Goal: Task Accomplishment & Management: Complete application form

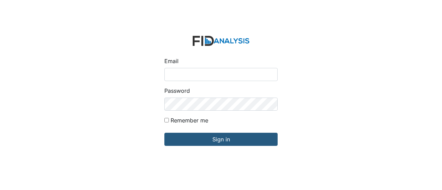
click at [166, 74] on input "Email" at bounding box center [220, 74] width 113 height 13
type input "GClark@lifeincorporated.com"
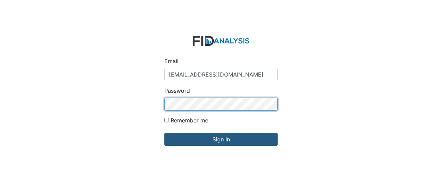
click at [164, 133] on input "Sign in" at bounding box center [220, 139] width 113 height 13
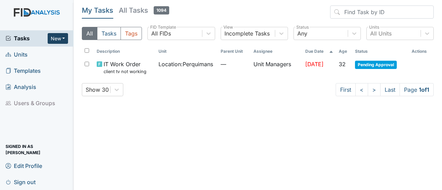
click at [54, 36] on button "New" at bounding box center [58, 38] width 21 height 11
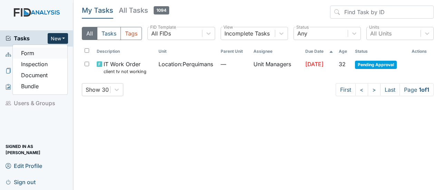
click at [40, 51] on link "Form" at bounding box center [40, 53] width 55 height 11
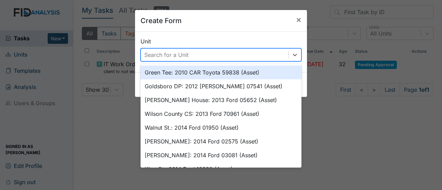
click at [213, 50] on div "Search for a Unit" at bounding box center [214, 55] width 147 height 12
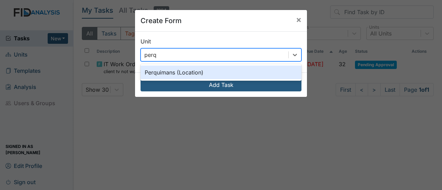
type input "perqu"
click at [219, 71] on div "Perquimans (Location)" at bounding box center [221, 73] width 161 height 14
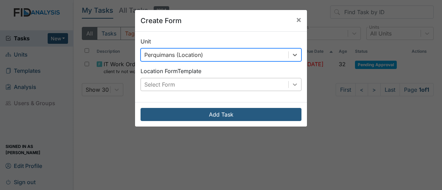
click at [292, 83] on icon at bounding box center [295, 84] width 7 height 7
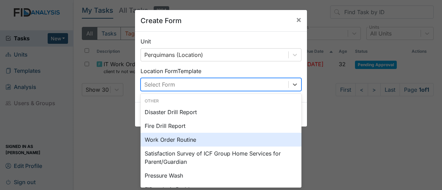
click at [194, 138] on div "Work Order Routine" at bounding box center [221, 140] width 161 height 14
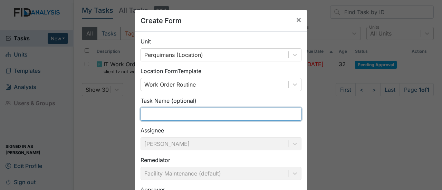
click at [168, 110] on input "text" at bounding box center [221, 114] width 161 height 13
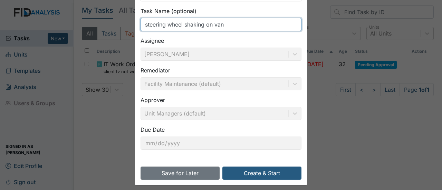
scroll to position [94, 0]
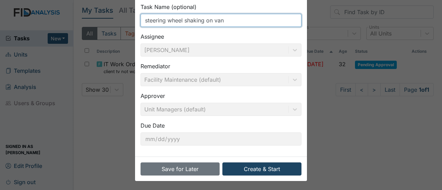
type input "steering wheel shaking on van"
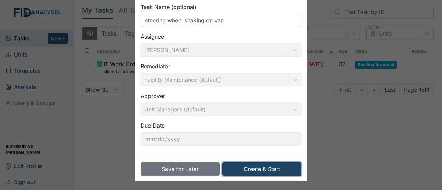
click at [248, 167] on button "Create & Start" at bounding box center [261, 169] width 79 height 13
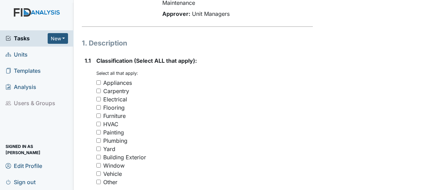
scroll to position [104, 0]
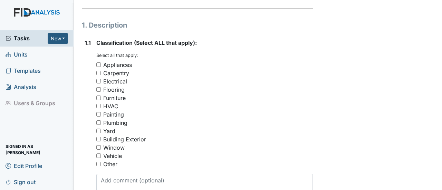
click at [99, 154] on input "Vehicle" at bounding box center [98, 156] width 4 height 4
checkbox input "true"
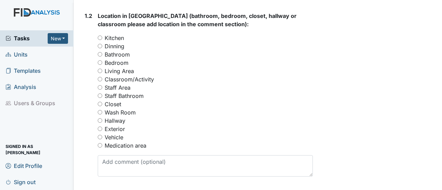
scroll to position [311, 0]
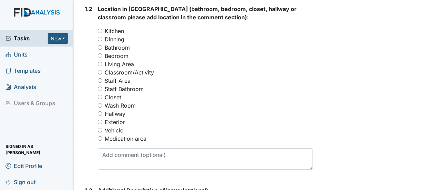
click at [102, 128] on input "Vehicle" at bounding box center [100, 130] width 4 height 4
radio input "true"
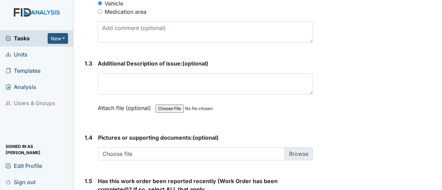
scroll to position [449, 0]
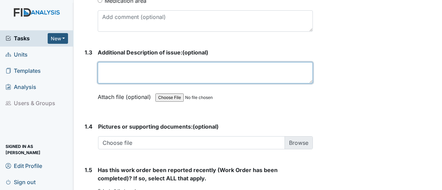
click at [119, 71] on textarea at bounding box center [205, 72] width 215 height 21
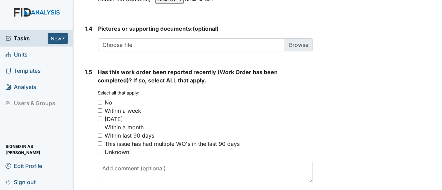
scroll to position [553, 0]
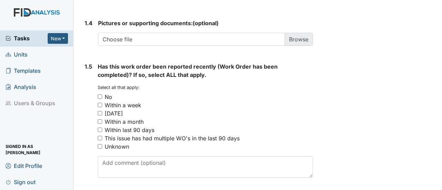
type textarea "the steering wheel is shaking when you drive down the road."
click at [99, 95] on input "No" at bounding box center [100, 97] width 4 height 4
checkbox input "true"
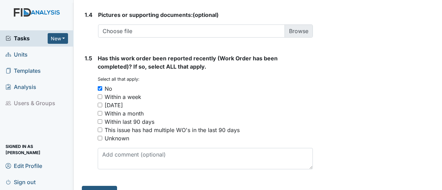
scroll to position [565, 0]
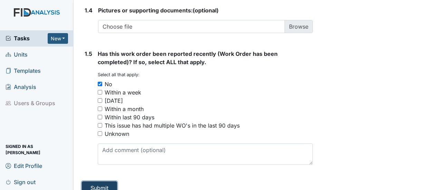
click at [99, 182] on button "Submit" at bounding box center [99, 188] width 35 height 13
